Goal: Information Seeking & Learning: Learn about a topic

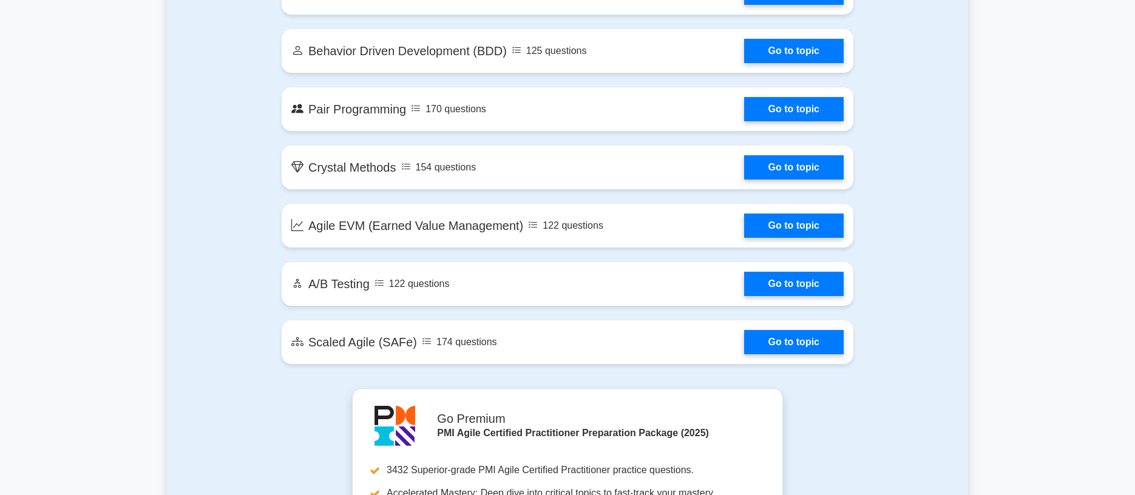
scroll to position [2124, 0]
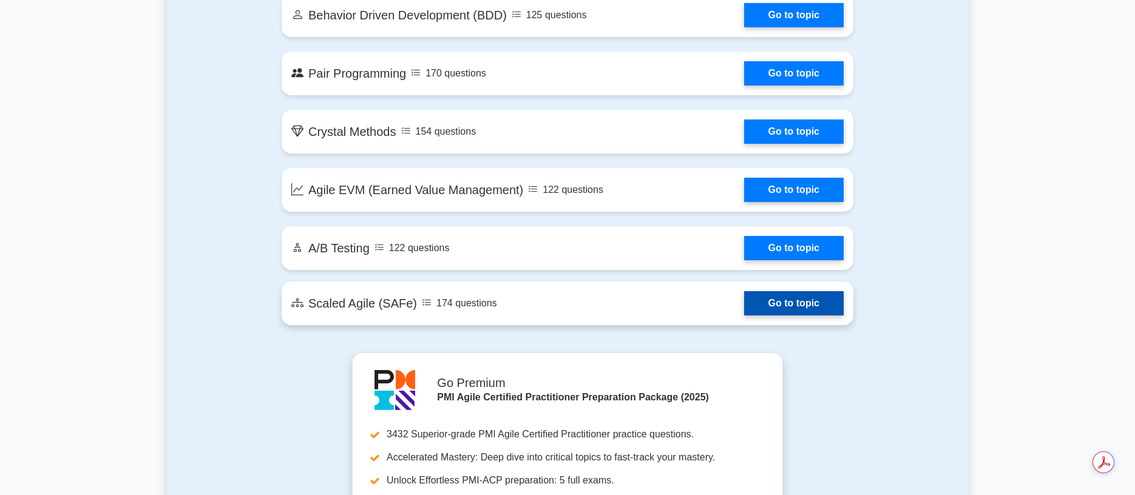
click at [786, 303] on link "Go to topic" at bounding box center [794, 303] width 100 height 24
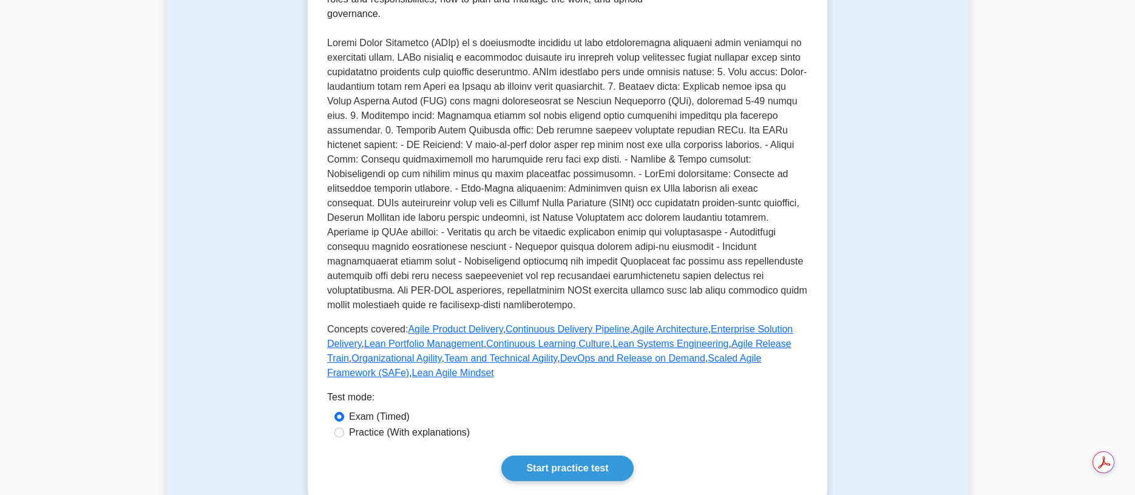
scroll to position [455, 0]
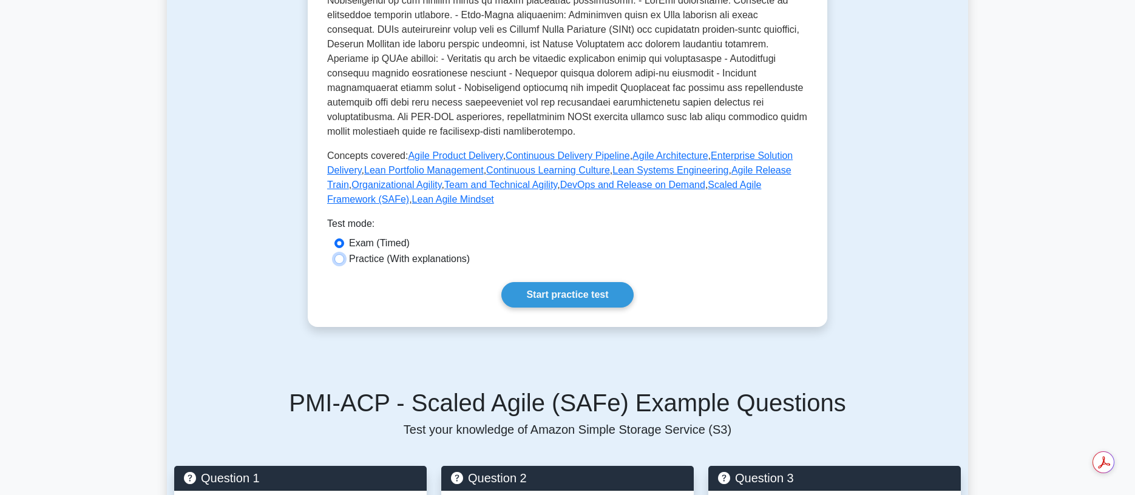
click at [343, 254] on input "Practice (With explanations)" at bounding box center [339, 259] width 10 height 10
radio input "true"
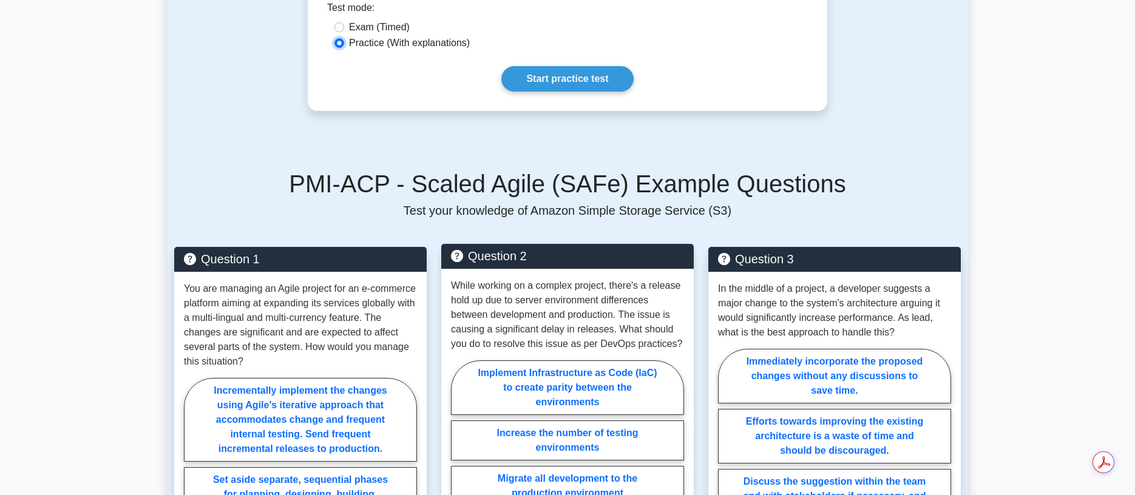
scroll to position [826, 0]
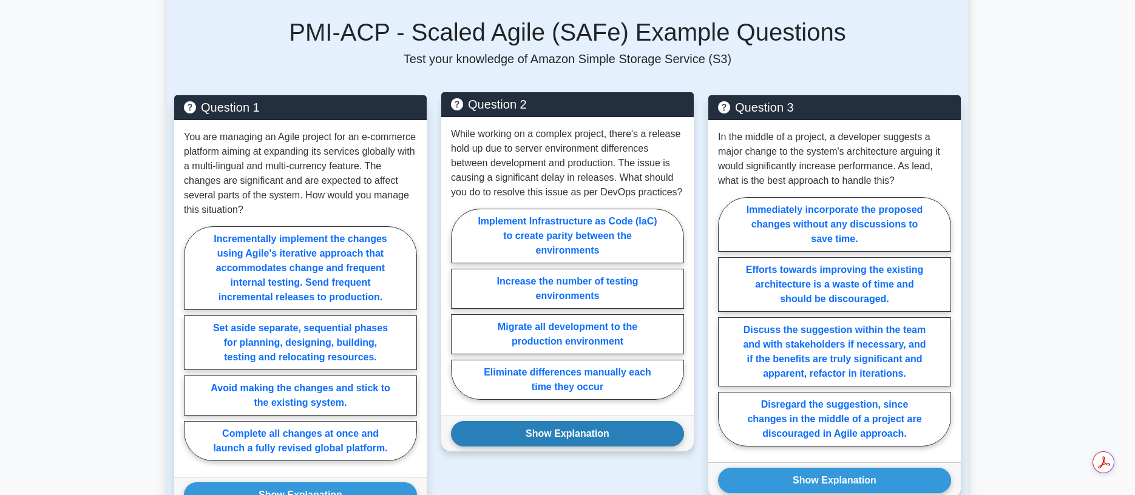
click at [580, 421] on button "Show Explanation" at bounding box center [567, 433] width 233 height 25
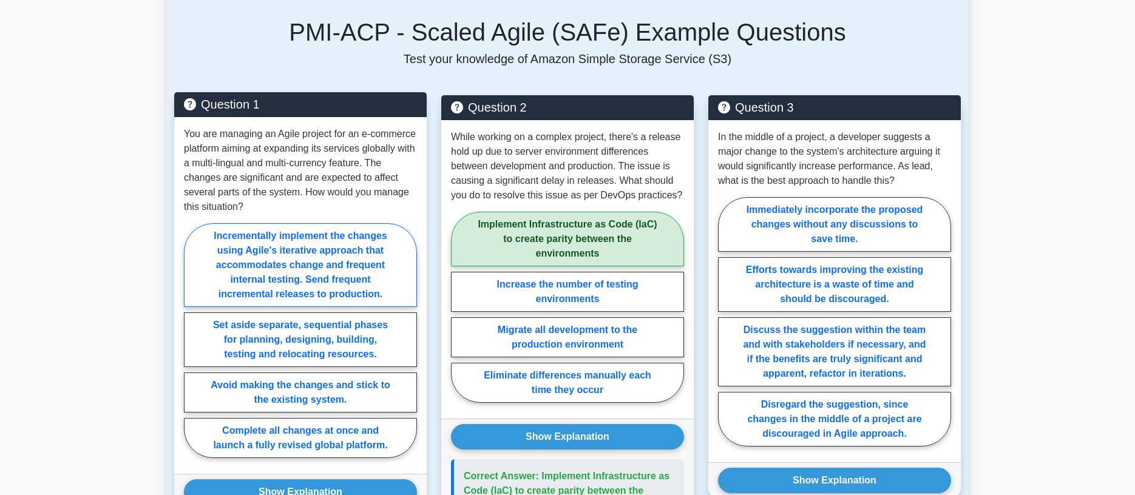
click at [337, 237] on label "Incrementally implement the changes using Agile's iterative approach that accom…" at bounding box center [300, 265] width 233 height 84
click at [192, 340] on input "Incrementally implement the changes using Agile's iterative approach that accom…" at bounding box center [188, 344] width 8 height 8
radio input "true"
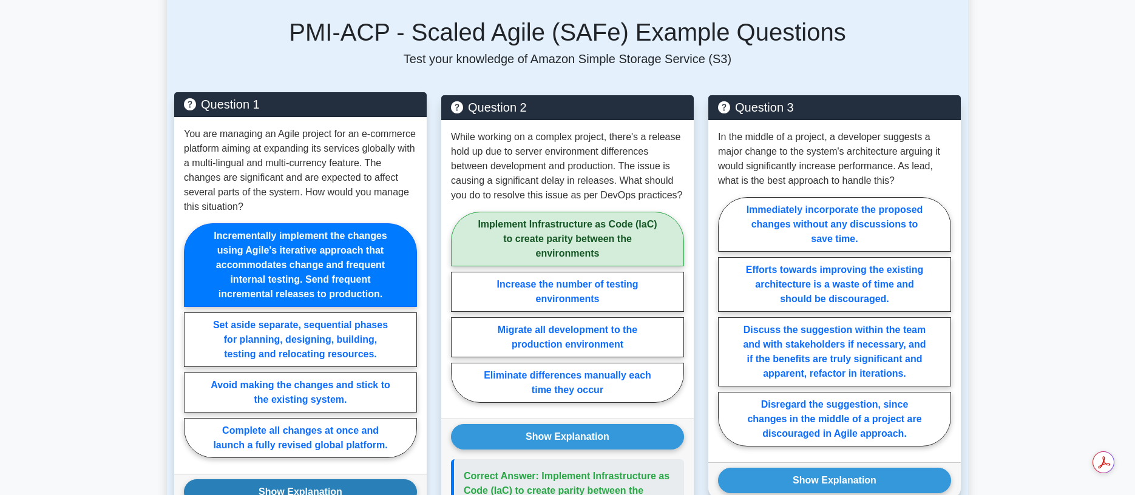
click at [308, 479] on button "Show Explanation" at bounding box center [300, 491] width 233 height 25
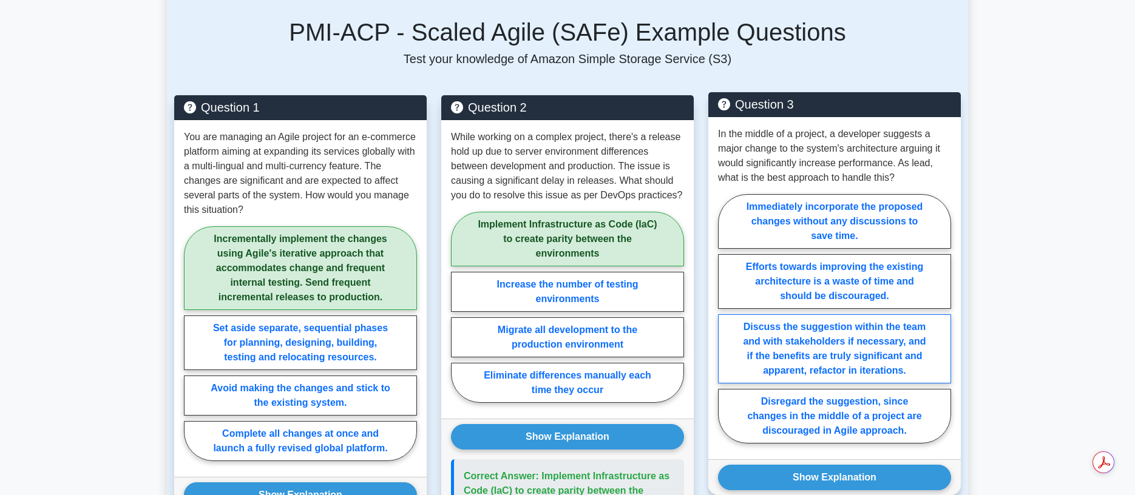
click at [869, 319] on label "Discuss the suggestion within the team and with stakeholders if necessary, and …" at bounding box center [834, 348] width 233 height 69
click at [726, 319] on input "Discuss the suggestion within the team and with stakeholders if necessary, and …" at bounding box center [722, 323] width 8 height 8
radio input "true"
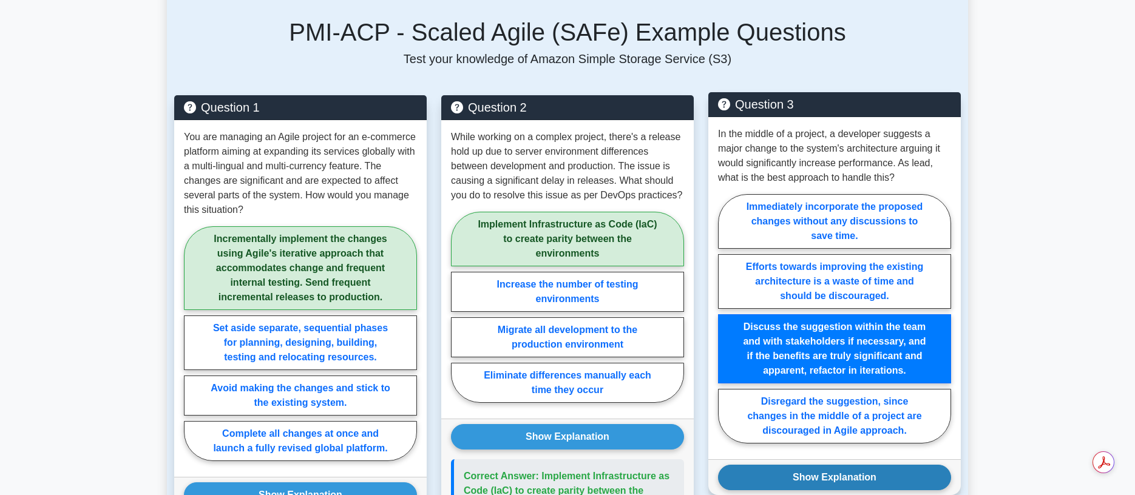
click at [866, 465] on button "Show Explanation" at bounding box center [834, 477] width 233 height 25
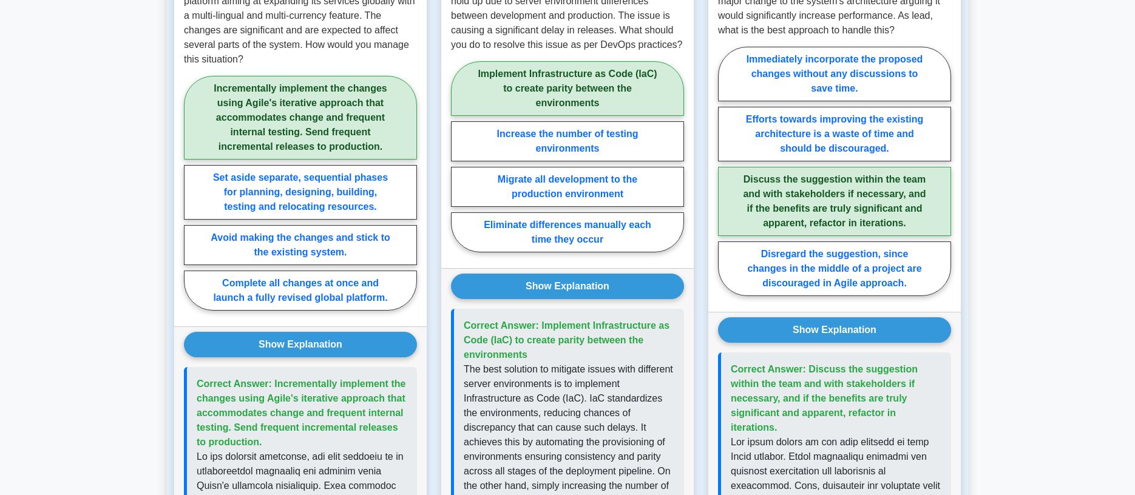
scroll to position [371, 0]
